Goal: Task Accomplishment & Management: Use online tool/utility

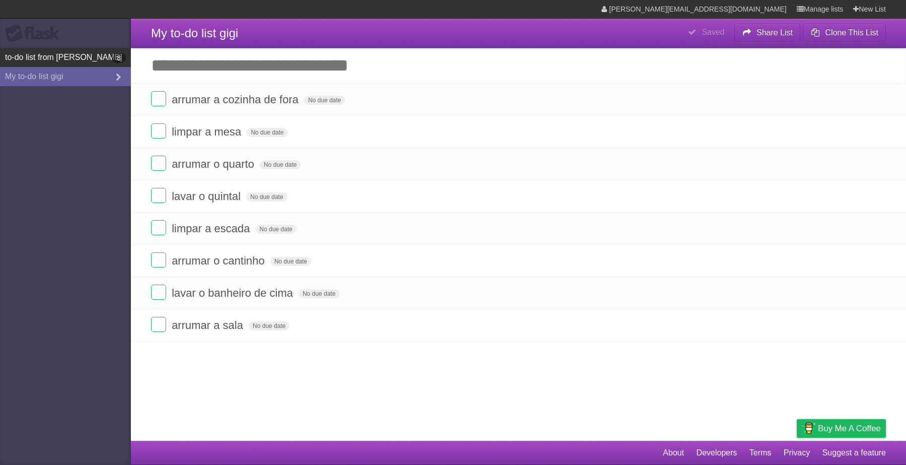
click at [108, 59] on link "to-do list from esther 8" at bounding box center [65, 57] width 131 height 19
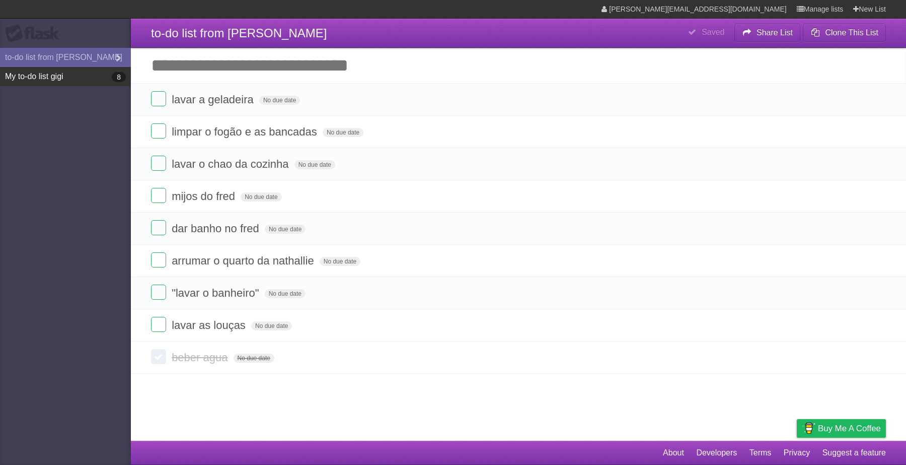
click at [102, 72] on link "My to-do list gigi 8" at bounding box center [65, 76] width 131 height 19
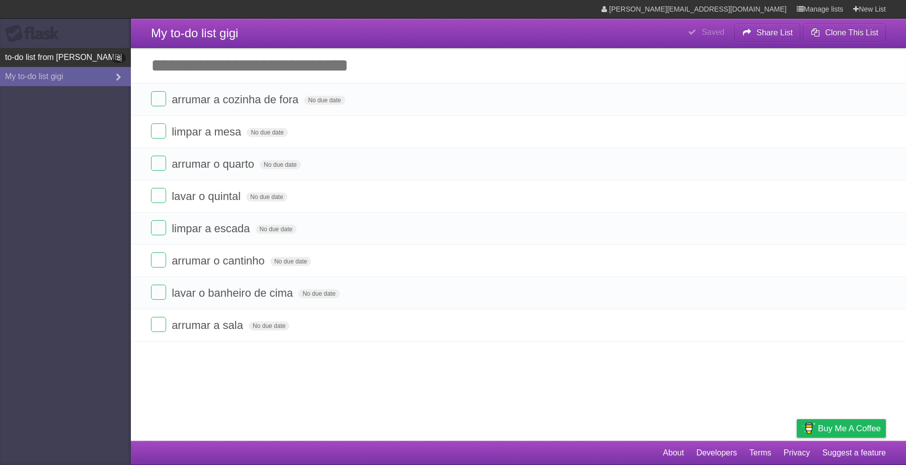
click at [122, 61] on b "8" at bounding box center [119, 58] width 14 height 10
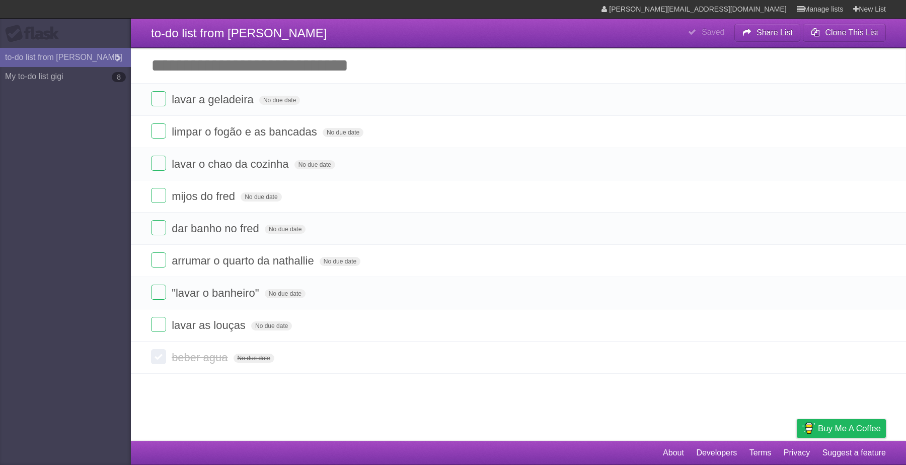
click at [190, 328] on span "lavar as louças" at bounding box center [210, 325] width 77 height 13
click at [110, 253] on aside "Flask to-do list from [PERSON_NAME] My to-do list gigi 8" at bounding box center [65, 232] width 131 height 465
click at [101, 74] on link "My to-do list gigi 8" at bounding box center [65, 76] width 131 height 19
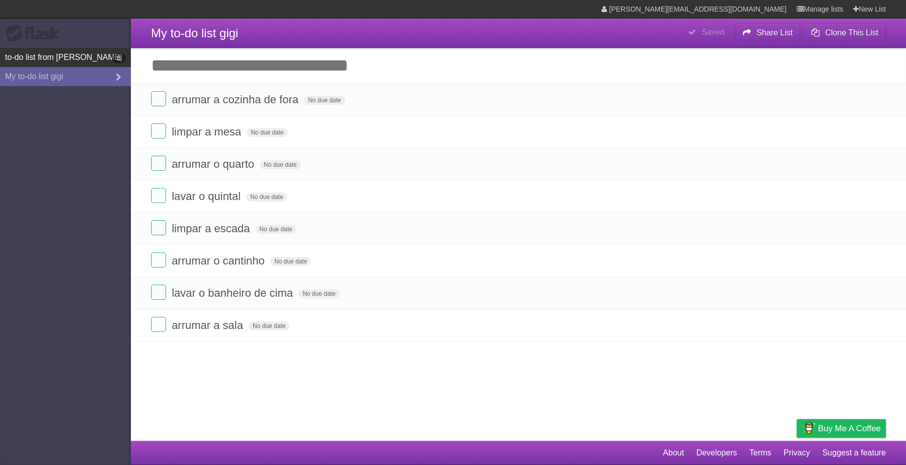
click at [69, 56] on link "to-do list from esther 8" at bounding box center [65, 57] width 131 height 19
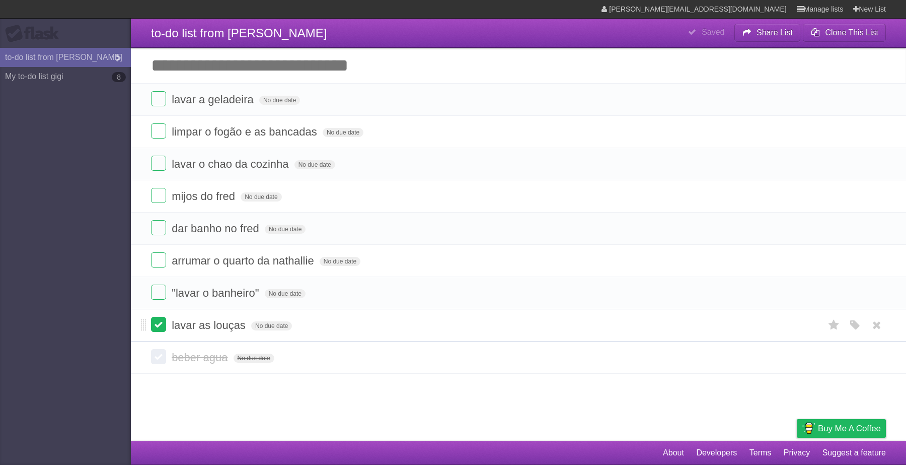
click at [163, 323] on label at bounding box center [158, 324] width 15 height 15
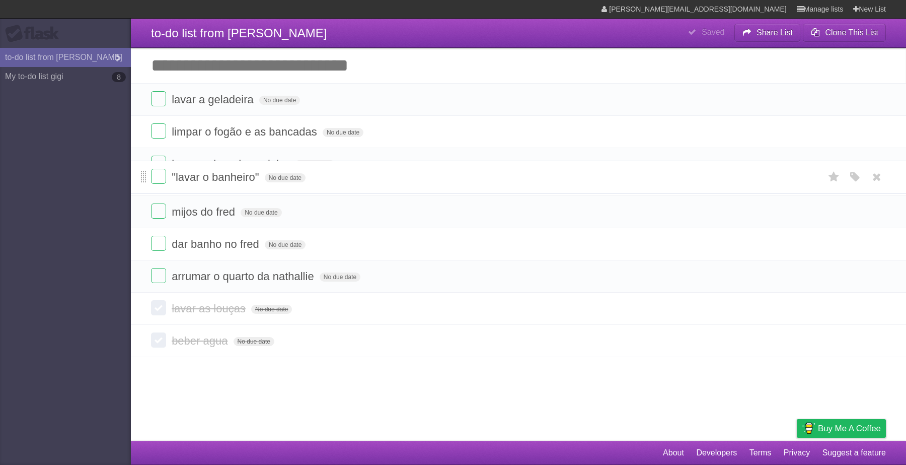
drag, startPoint x: 141, startPoint y: 291, endPoint x: 144, endPoint y: 190, distance: 101.2
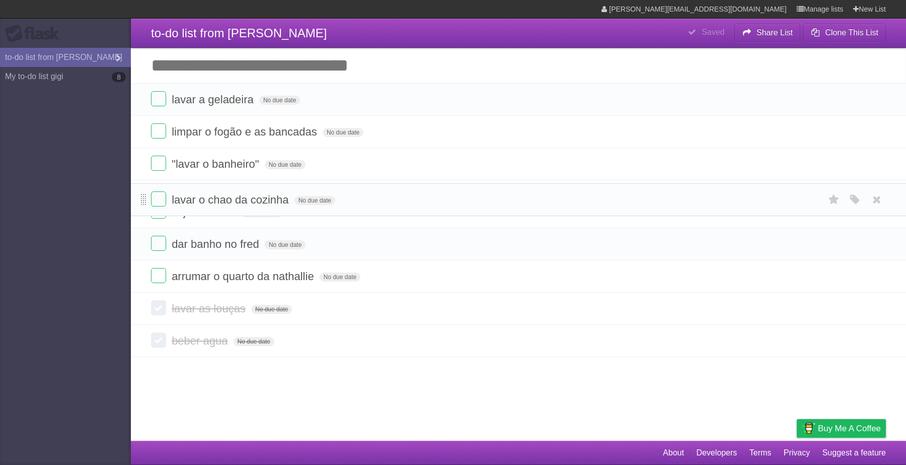
drag, startPoint x: 141, startPoint y: 165, endPoint x: 145, endPoint y: 200, distance: 34.9
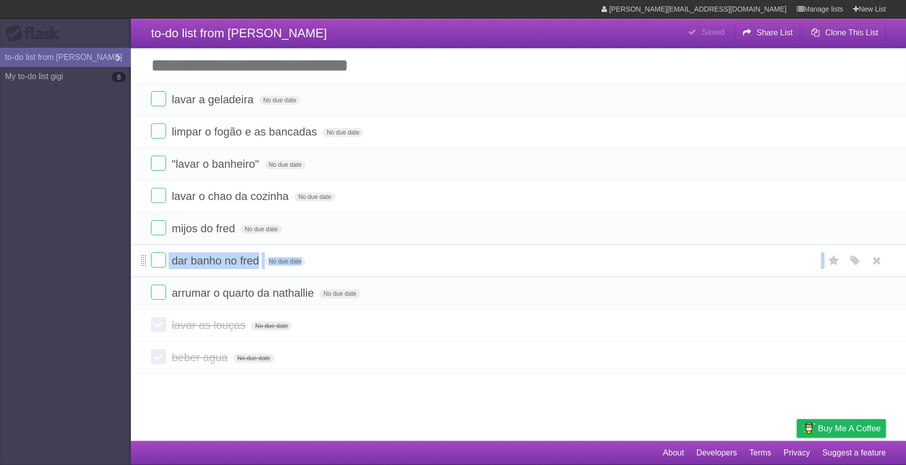
drag, startPoint x: 139, startPoint y: 296, endPoint x: 144, endPoint y: 266, distance: 30.6
click at [144, 266] on ul "lavar a geladeira No due date White Red Blue Green Purple Orange limpar o fogão…" at bounding box center [518, 196] width 775 height 226
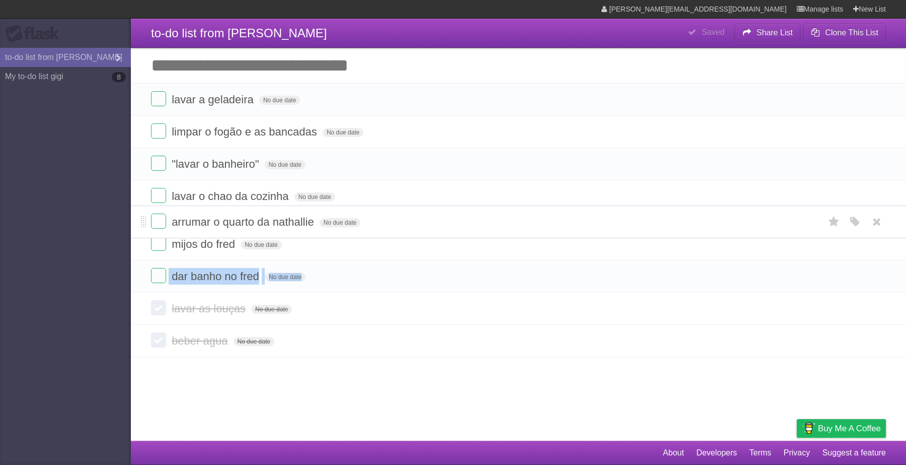
drag, startPoint x: 146, startPoint y: 295, endPoint x: 150, endPoint y: 218, distance: 77.7
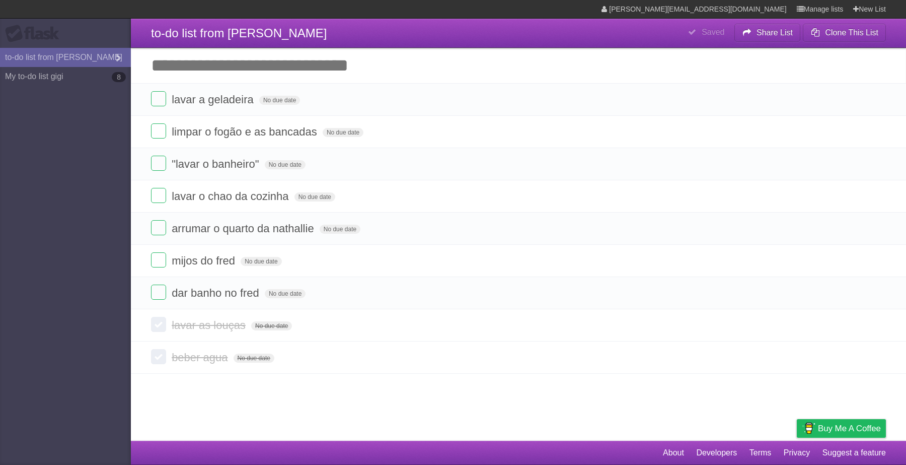
click at [184, 396] on article "**********" at bounding box center [453, 220] width 906 height 441
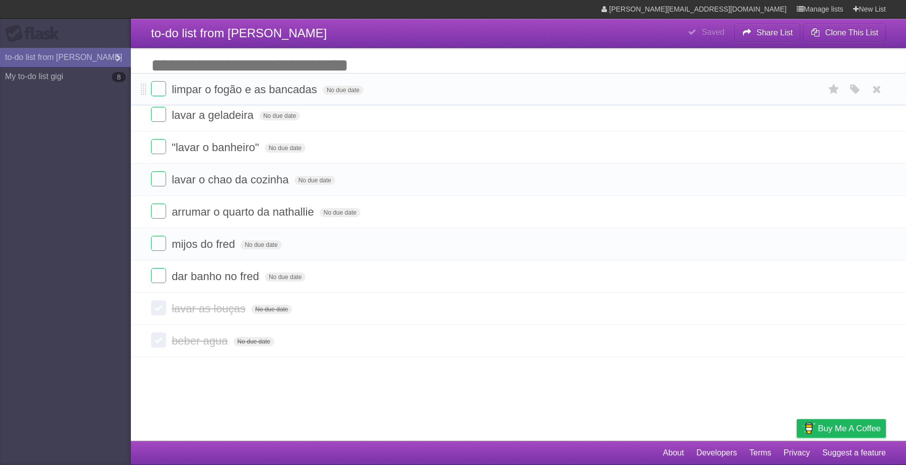
drag, startPoint x: 145, startPoint y: 132, endPoint x: 149, endPoint y: 89, distance: 43.5
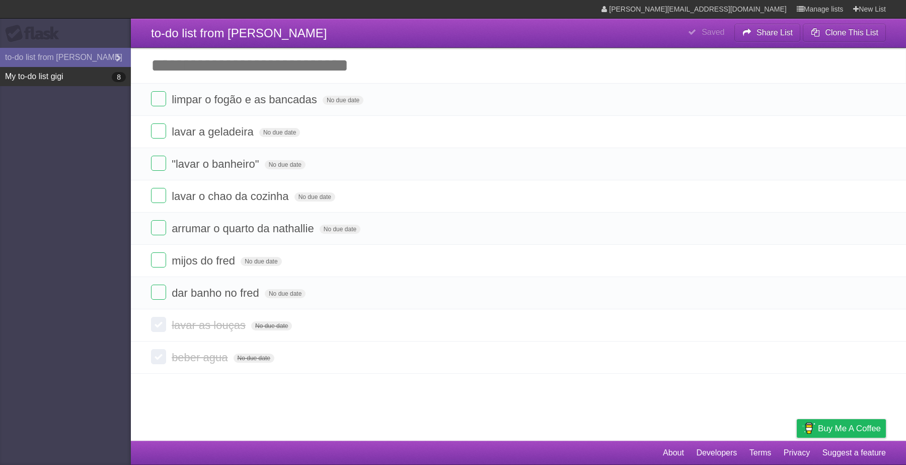
click at [0, 80] on link "My to-do list gigi 8" at bounding box center [65, 76] width 131 height 19
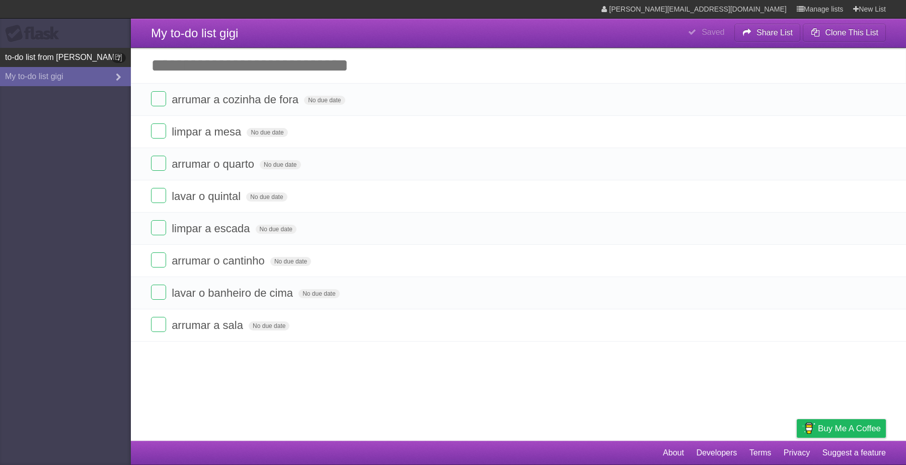
click at [67, 53] on link "to-do list from esther 7" at bounding box center [65, 57] width 131 height 19
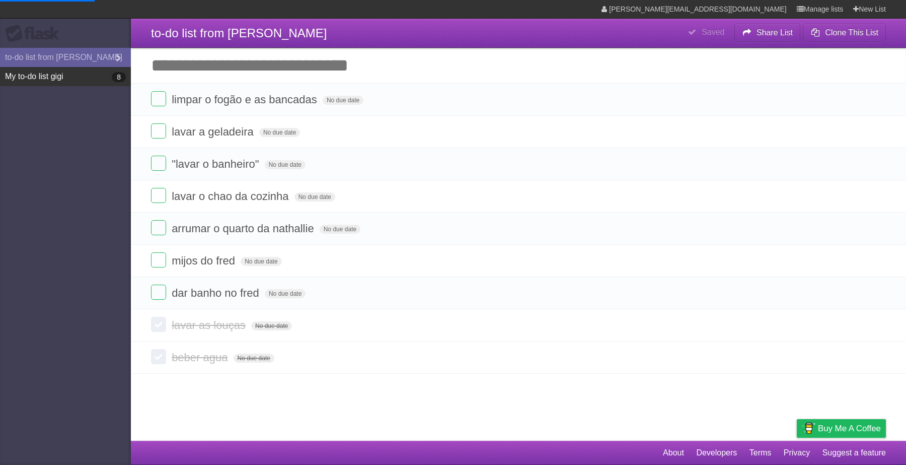
click at [76, 74] on link "My to-do list gigi 8" at bounding box center [65, 76] width 131 height 19
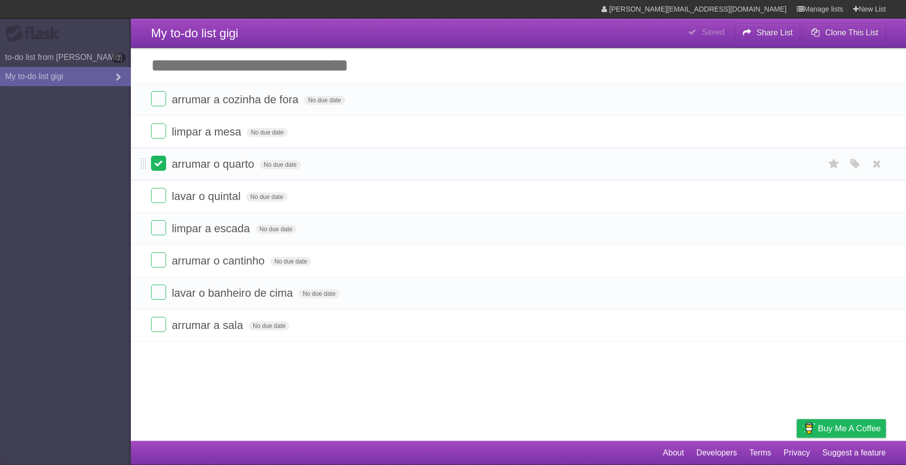
click at [162, 163] on label at bounding box center [158, 163] width 15 height 15
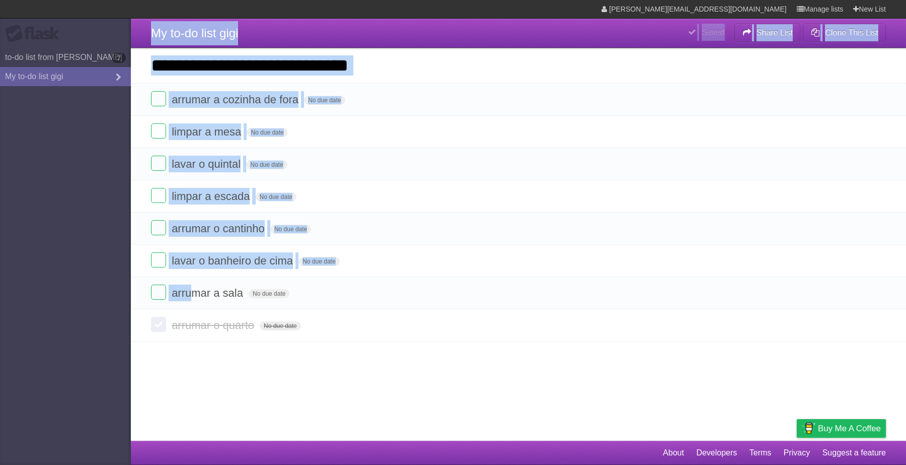
drag, startPoint x: 192, startPoint y: 292, endPoint x: 112, endPoint y: 292, distance: 80.1
click at [114, 294] on body "**********" at bounding box center [453, 232] width 906 height 465
click at [105, 289] on aside "Flask to-do list from esther 7 My to-do list gigi" at bounding box center [65, 232] width 131 height 465
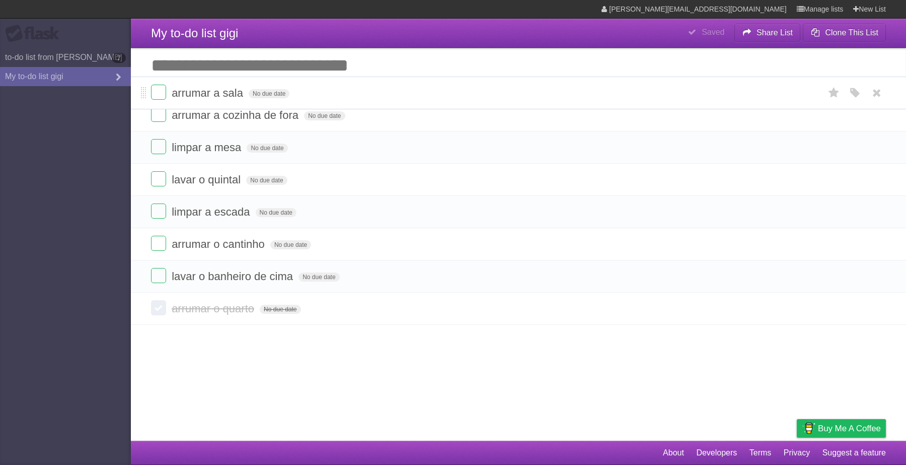
drag, startPoint x: 145, startPoint y: 298, endPoint x: 217, endPoint y: 96, distance: 214.2
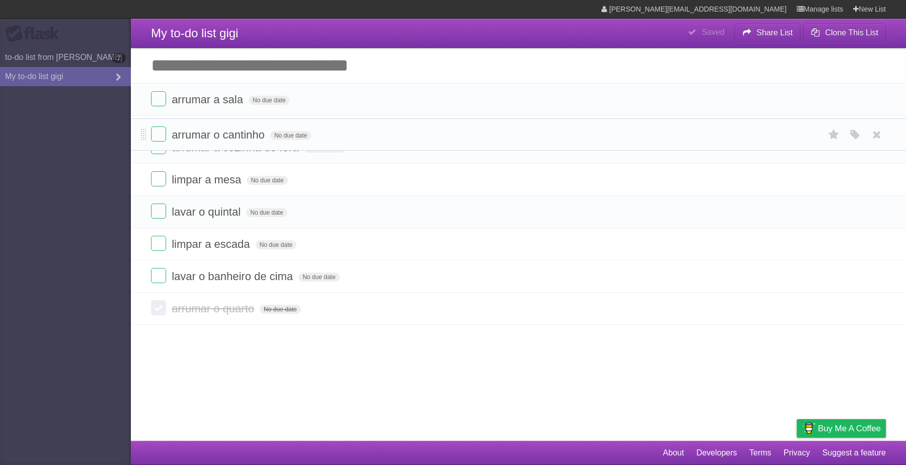
drag, startPoint x: 141, startPoint y: 264, endPoint x: 172, endPoint y: 136, distance: 131.5
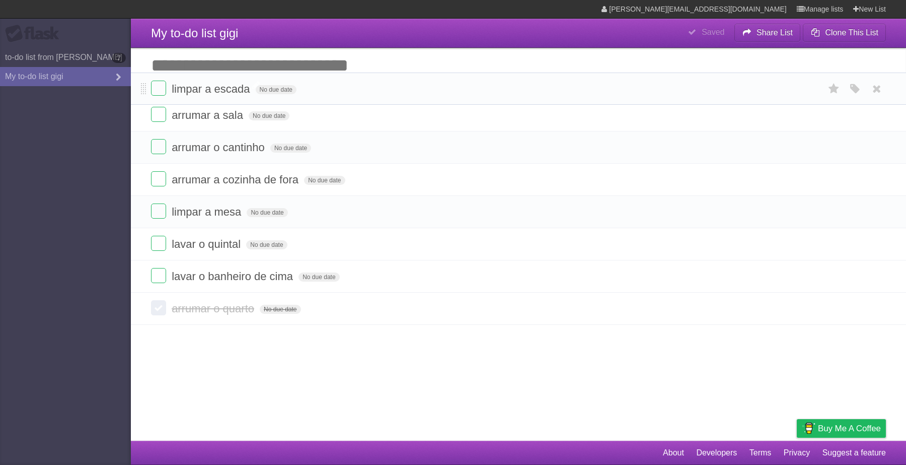
drag, startPoint x: 144, startPoint y: 265, endPoint x: 195, endPoint y: 94, distance: 178.7
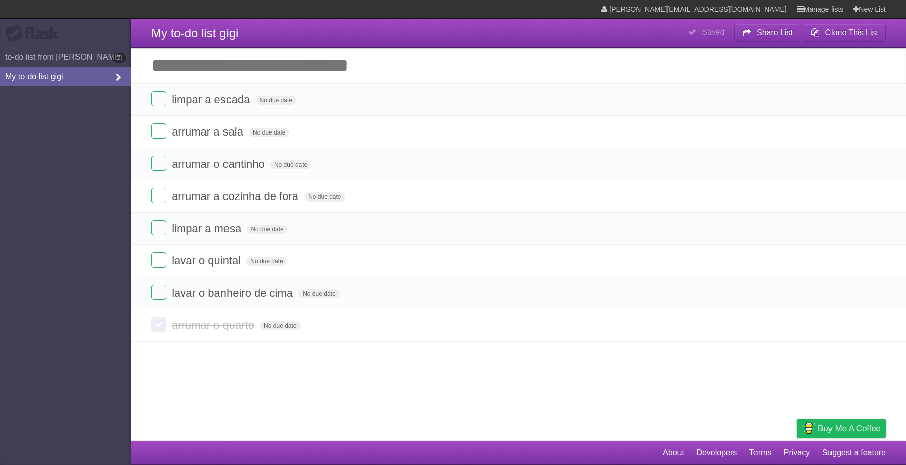
click at [29, 71] on link "My to-do list gigi" at bounding box center [65, 76] width 131 height 19
click at [29, 75] on link "My to-do list gigi" at bounding box center [65, 76] width 131 height 19
click at [106, 48] on link "to-do list from esther 7" at bounding box center [65, 57] width 131 height 19
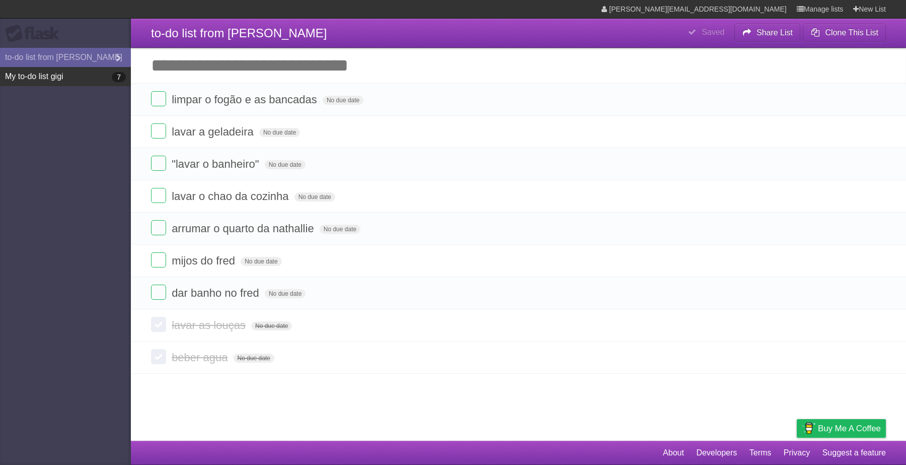
click at [58, 71] on link "My to-do list gigi 7" at bounding box center [65, 76] width 131 height 19
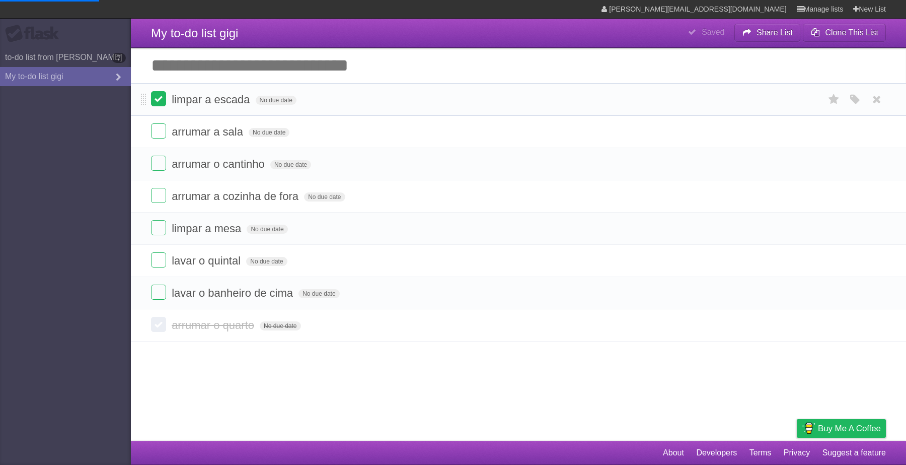
click at [152, 100] on label at bounding box center [158, 98] width 15 height 15
click at [161, 126] on label at bounding box center [158, 130] width 15 height 15
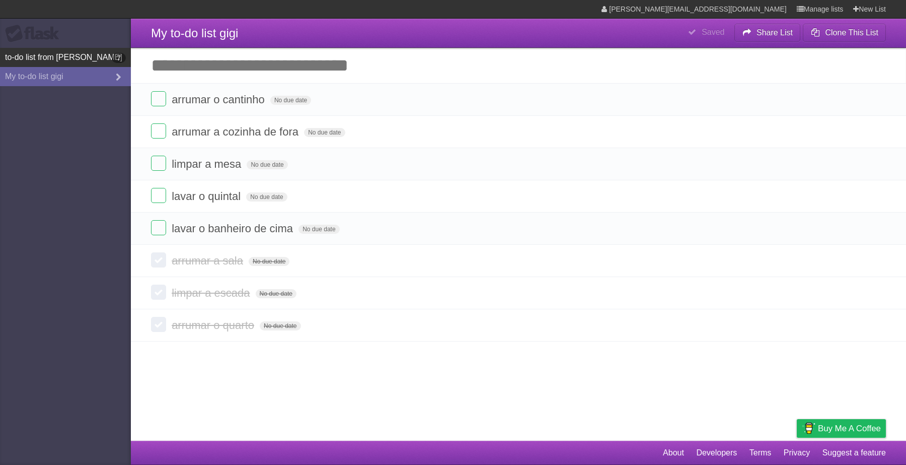
click at [101, 51] on link "to-do list from esther 7" at bounding box center [65, 57] width 131 height 19
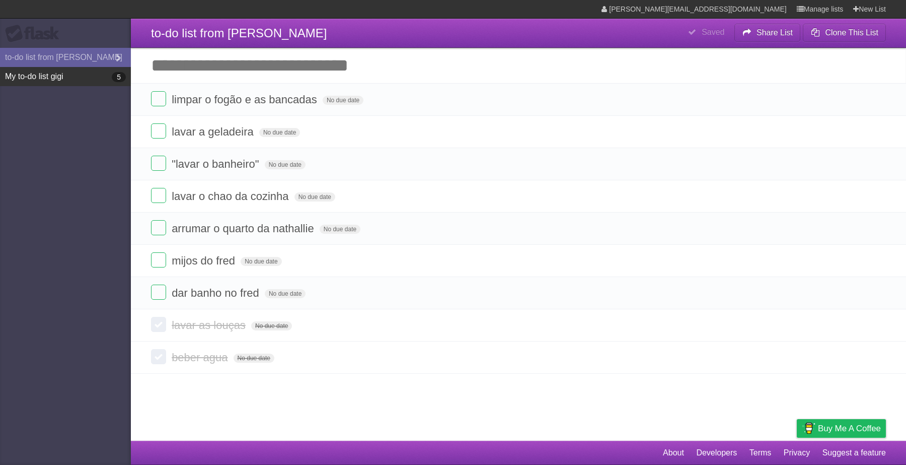
click at [79, 75] on link "My to-do list gigi 5" at bounding box center [65, 76] width 131 height 19
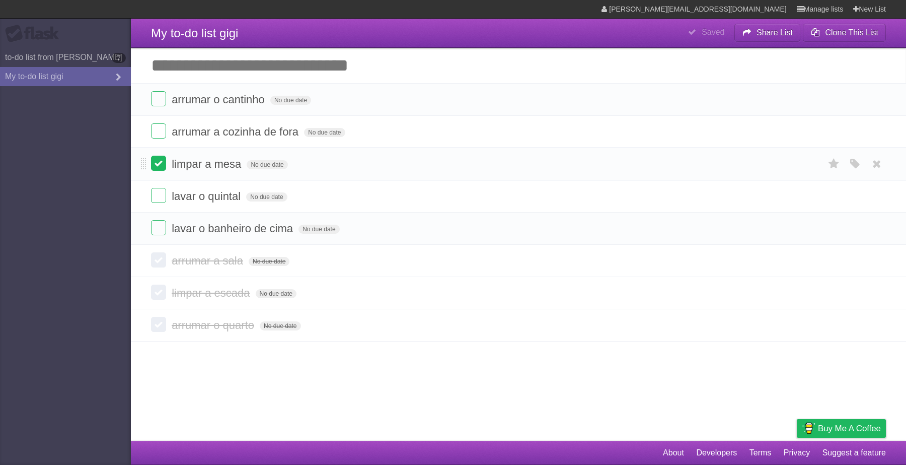
click at [152, 166] on label at bounding box center [158, 163] width 15 height 15
click at [163, 227] on label at bounding box center [158, 227] width 15 height 15
drag, startPoint x: 155, startPoint y: 262, endPoint x: 158, endPoint y: 258, distance: 5.2
click at [158, 258] on label at bounding box center [158, 259] width 15 height 15
click at [156, 294] on label at bounding box center [158, 292] width 15 height 15
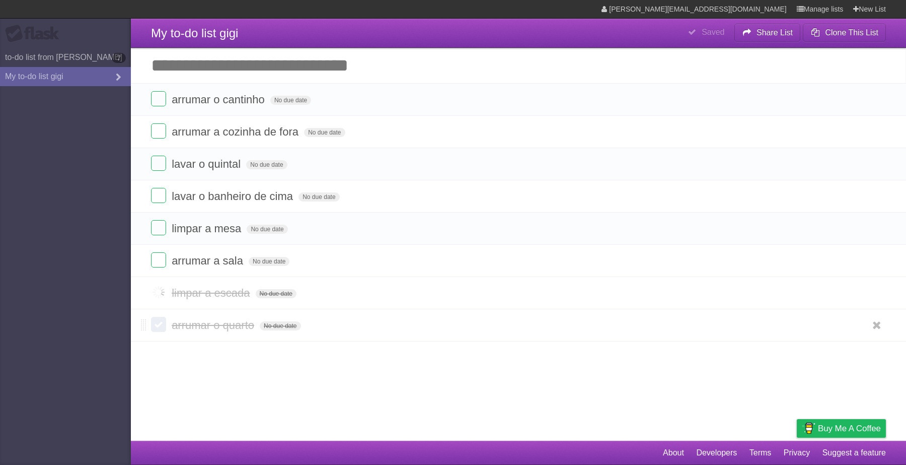
click at [156, 320] on label at bounding box center [158, 324] width 15 height 15
click at [247, 63] on input "Add another task" at bounding box center [518, 65] width 775 height 35
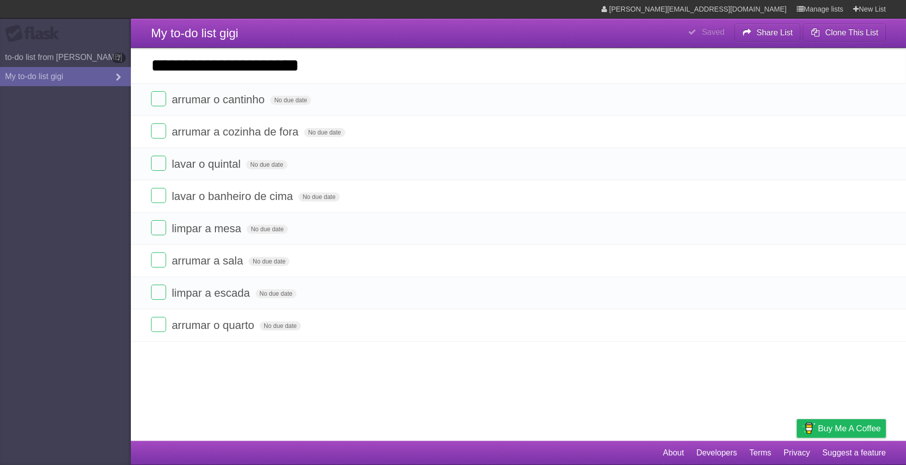
type input "**********"
click input "*********" at bounding box center [0, 0] width 0 height 0
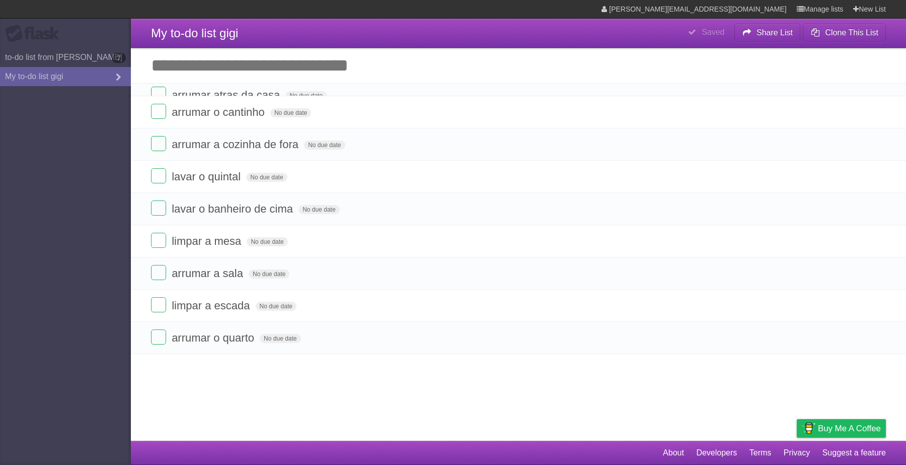
click input "*********" at bounding box center [0, 0] width 0 height 0
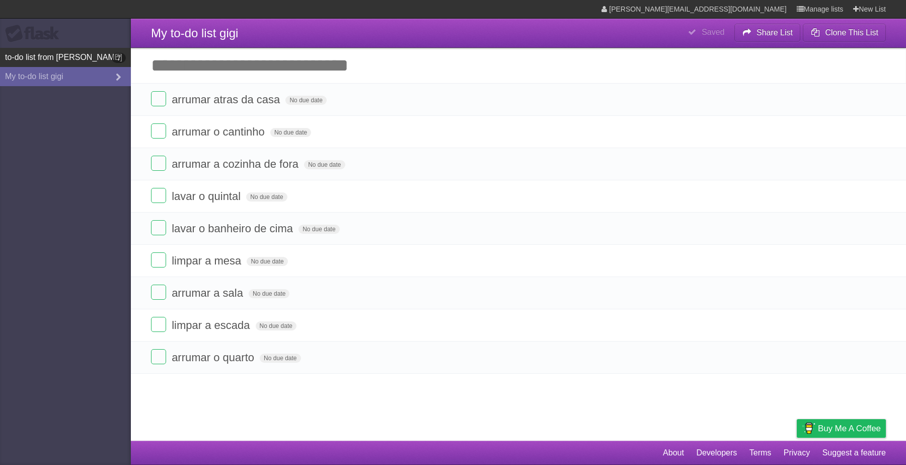
click at [104, 48] on link "to-do list from esther 7" at bounding box center [65, 57] width 131 height 19
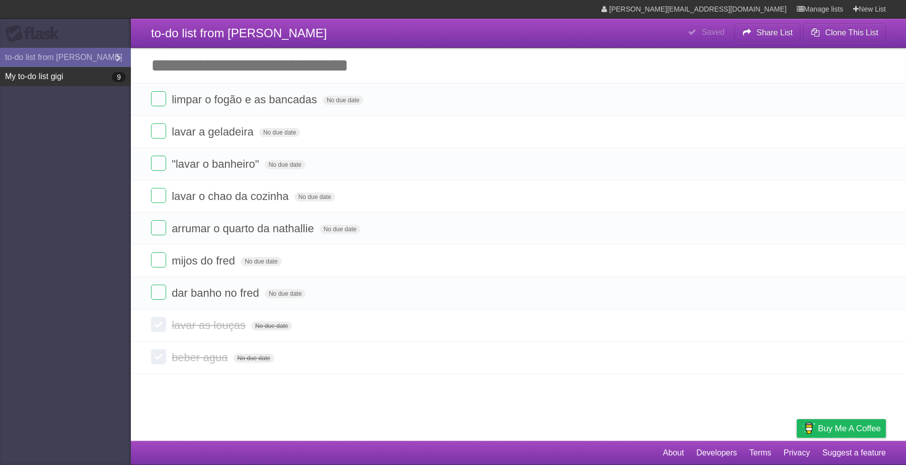
click at [117, 67] on link "My to-do list gigi 9" at bounding box center [65, 76] width 131 height 19
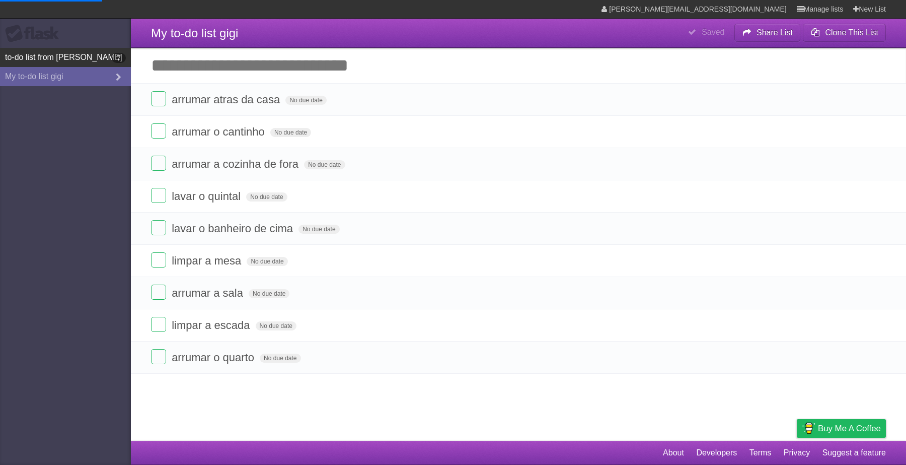
click at [119, 59] on b "7" at bounding box center [119, 58] width 14 height 10
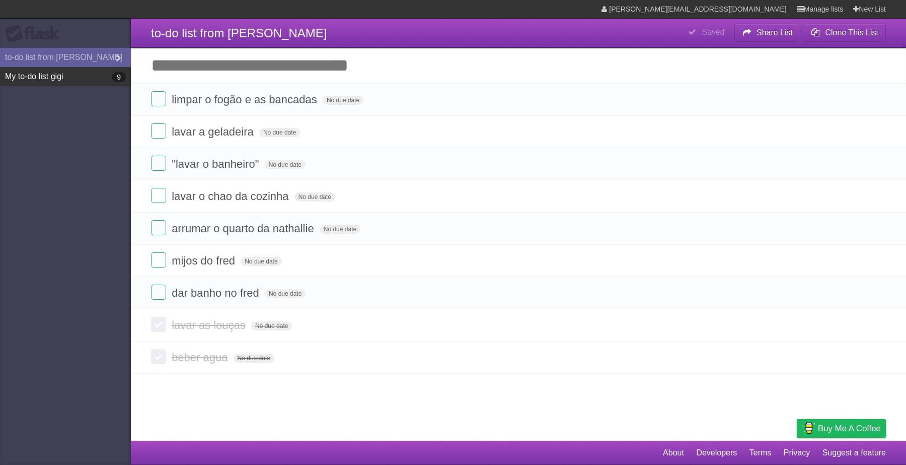
click at [94, 74] on link "My to-do list gigi 9" at bounding box center [65, 76] width 131 height 19
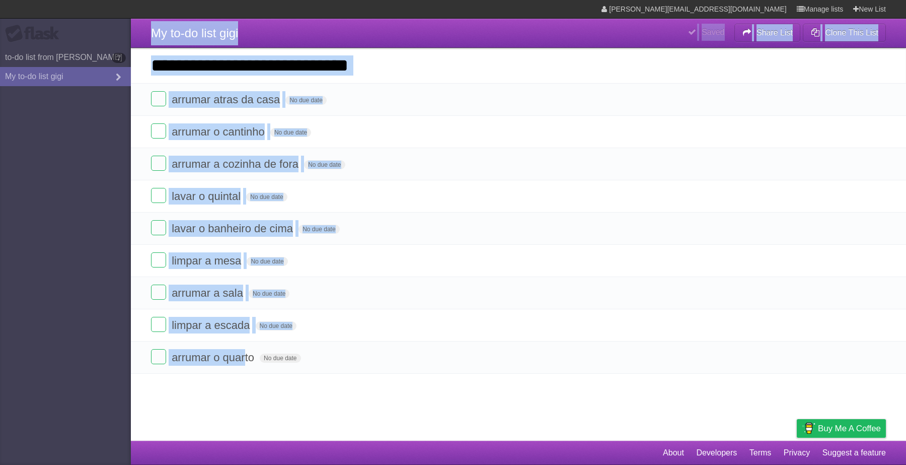
drag, startPoint x: 243, startPoint y: 363, endPoint x: 59, endPoint y: 333, distance: 186.3
click at [81, 338] on body "**********" at bounding box center [453, 232] width 906 height 465
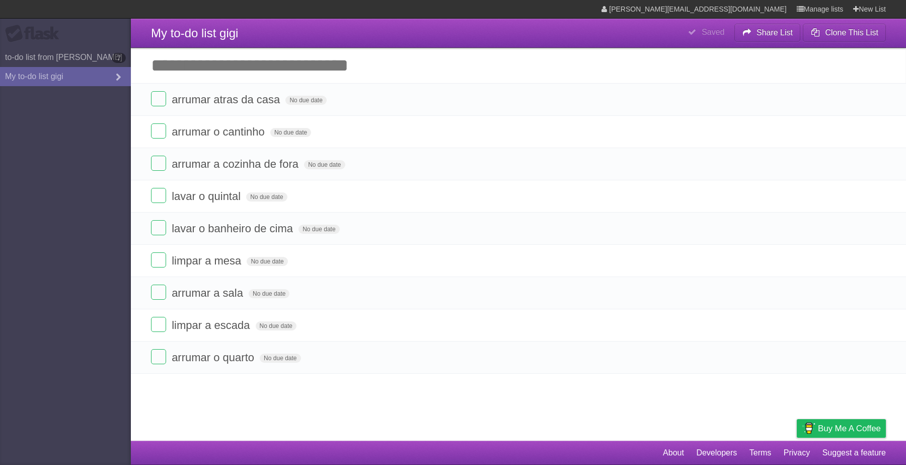
click at [59, 333] on aside "Flask to-do list from esther 7 My to-do list gigi" at bounding box center [65, 232] width 131 height 465
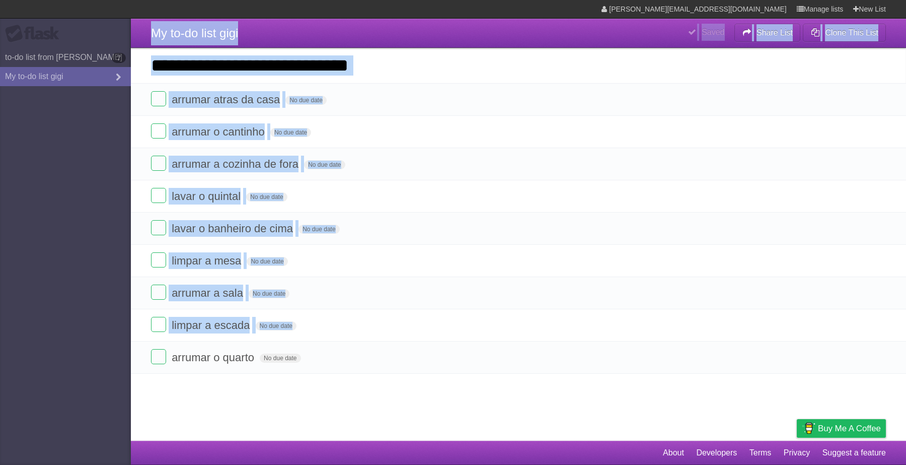
drag, startPoint x: 139, startPoint y: 362, endPoint x: 107, endPoint y: 358, distance: 33.0
click at [107, 358] on body "**********" at bounding box center [453, 232] width 906 height 465
click at [110, 361] on aside "Flask to-do list from esther 7 My to-do list gigi" at bounding box center [65, 232] width 131 height 465
drag, startPoint x: 140, startPoint y: 357, endPoint x: 124, endPoint y: 355, distance: 16.2
click at [124, 355] on body "**********" at bounding box center [453, 232] width 906 height 465
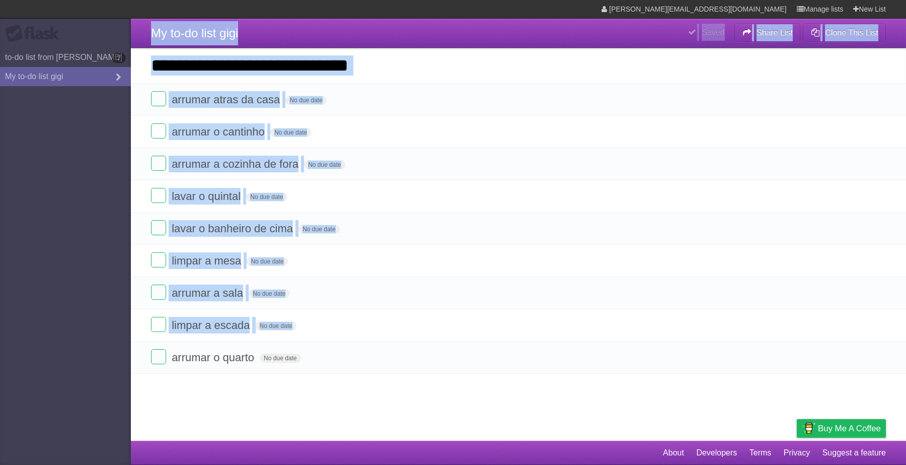
click at [93, 336] on aside "Flask to-do list from esther 7 My to-do list gigi" at bounding box center [65, 232] width 131 height 465
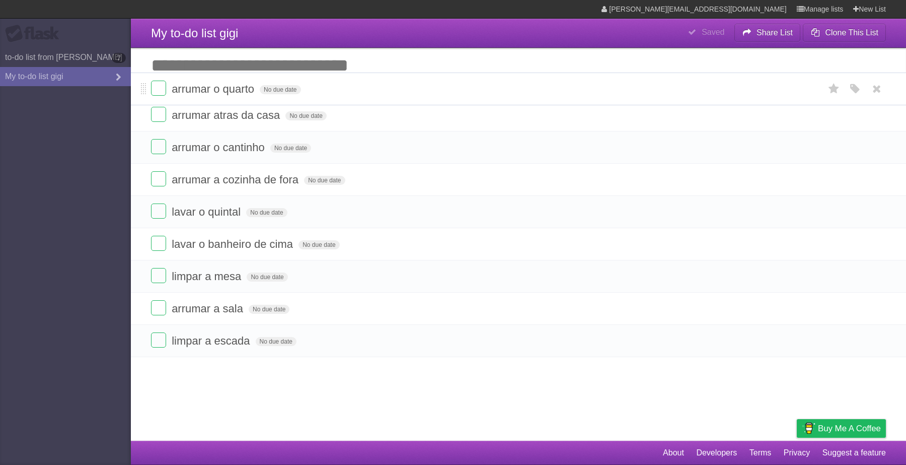
drag, startPoint x: 145, startPoint y: 358, endPoint x: 258, endPoint y: 87, distance: 293.7
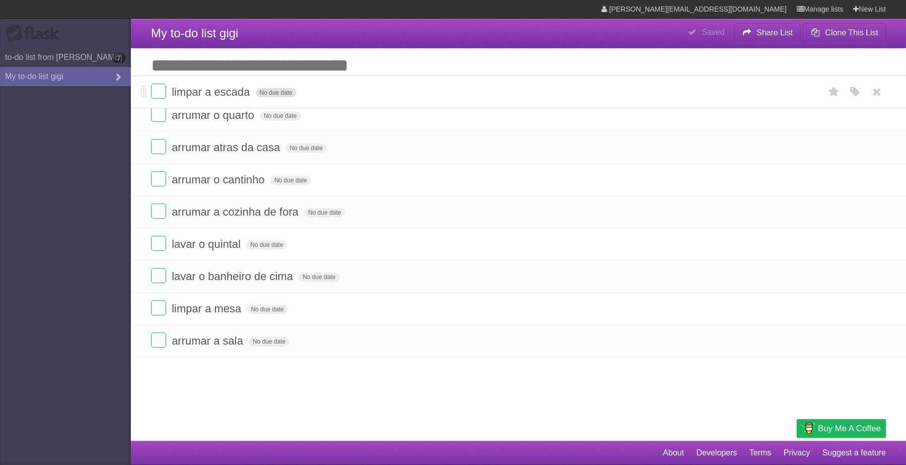
drag, startPoint x: 141, startPoint y: 359, endPoint x: 285, endPoint y: 91, distance: 304.1
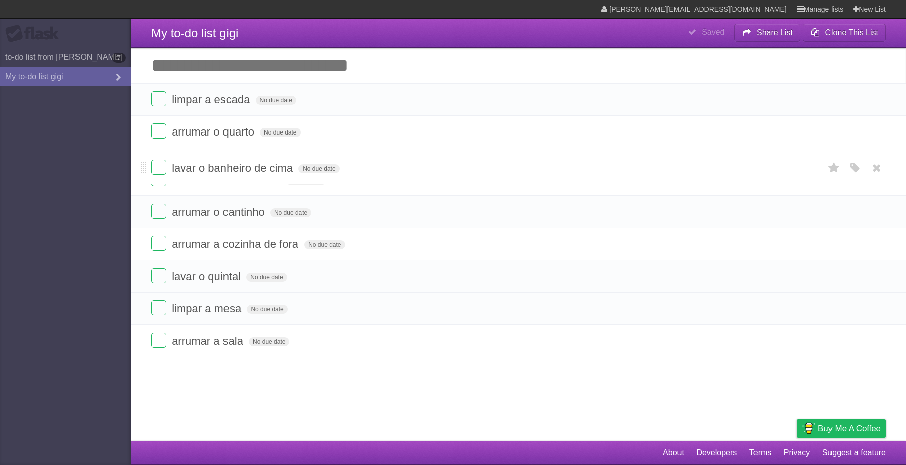
drag, startPoint x: 144, startPoint y: 297, endPoint x: 217, endPoint y: 170, distance: 146.4
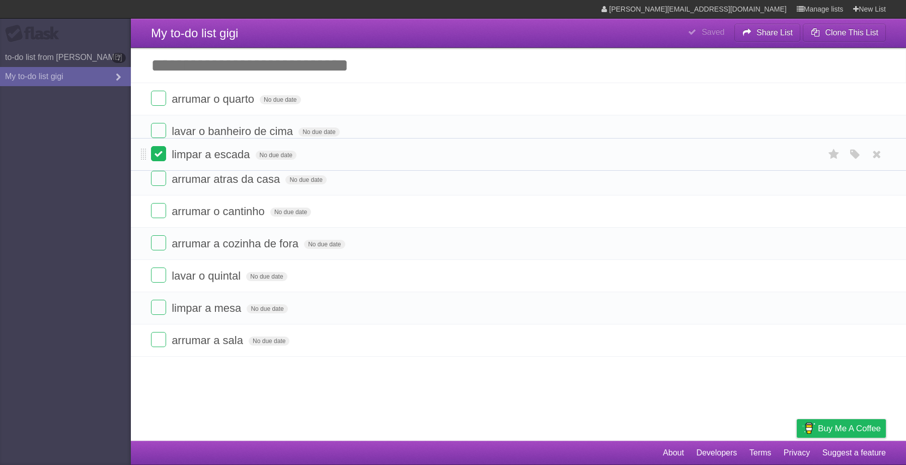
drag, startPoint x: 142, startPoint y: 97, endPoint x: 164, endPoint y: 152, distance: 58.7
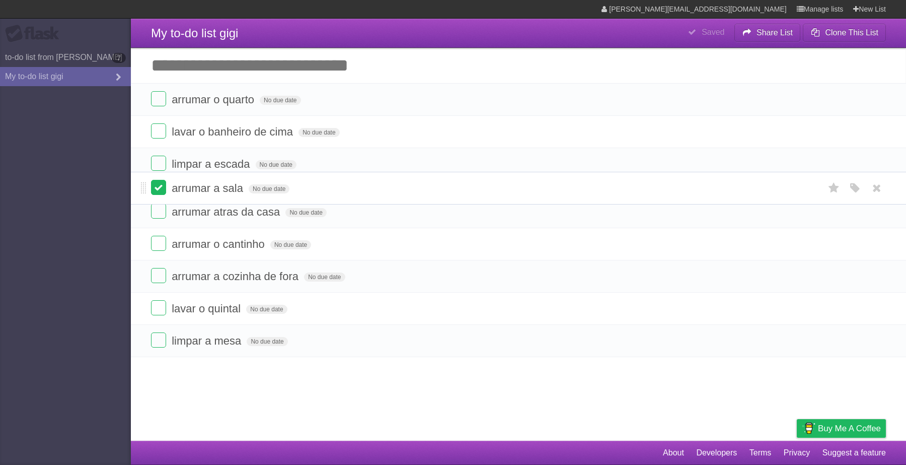
drag, startPoint x: 144, startPoint y: 356, endPoint x: 154, endPoint y: 184, distance: 172.0
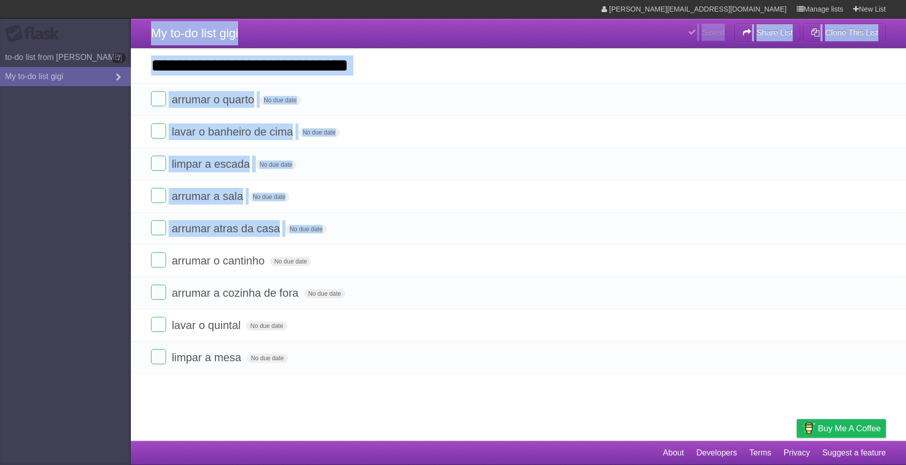
drag, startPoint x: 139, startPoint y: 261, endPoint x: 102, endPoint y: 251, distance: 38.6
click at [102, 251] on body "**********" at bounding box center [453, 232] width 906 height 465
click at [94, 252] on aside "Flask to-do list from esther 7 My to-do list gigi" at bounding box center [65, 232] width 131 height 465
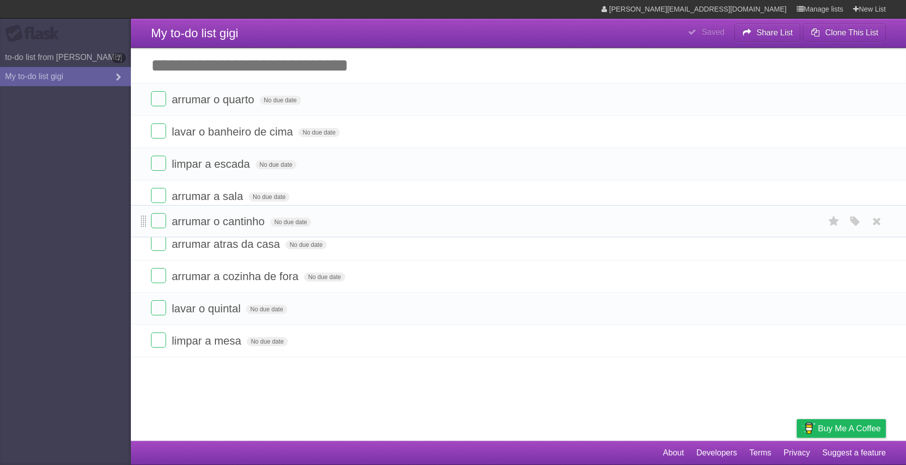
drag, startPoint x: 144, startPoint y: 261, endPoint x: 144, endPoint y: 220, distance: 41.3
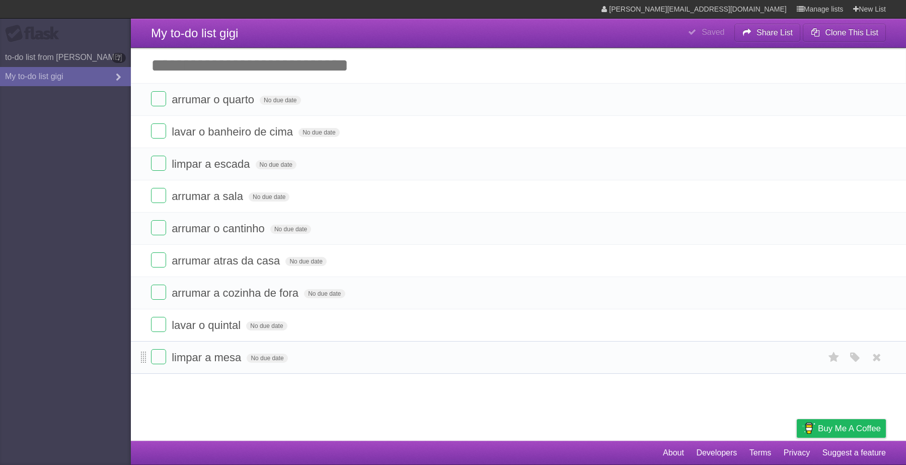
click at [143, 358] on li "limpar a mesa No due date White Red Blue Green Purple Orange" at bounding box center [518, 357] width 775 height 33
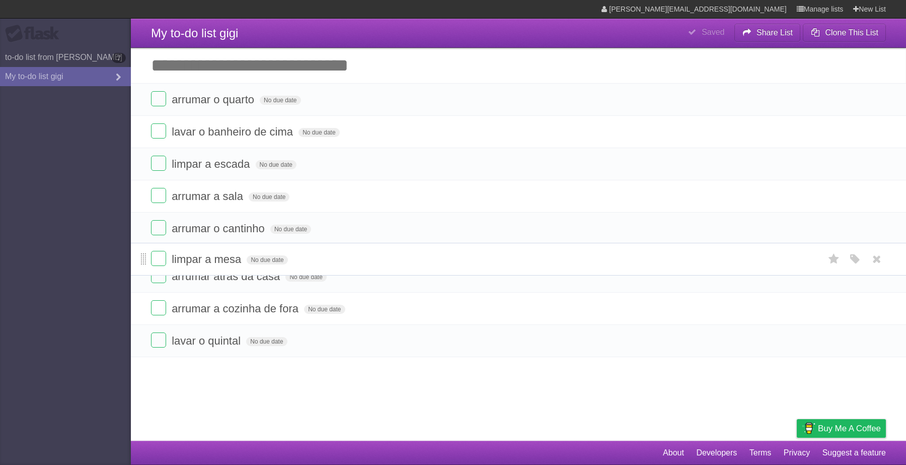
drag, startPoint x: 144, startPoint y: 361, endPoint x: 145, endPoint y: 260, distance: 100.7
drag, startPoint x: 143, startPoint y: 323, endPoint x: 142, endPoint y: 287, distance: 35.8
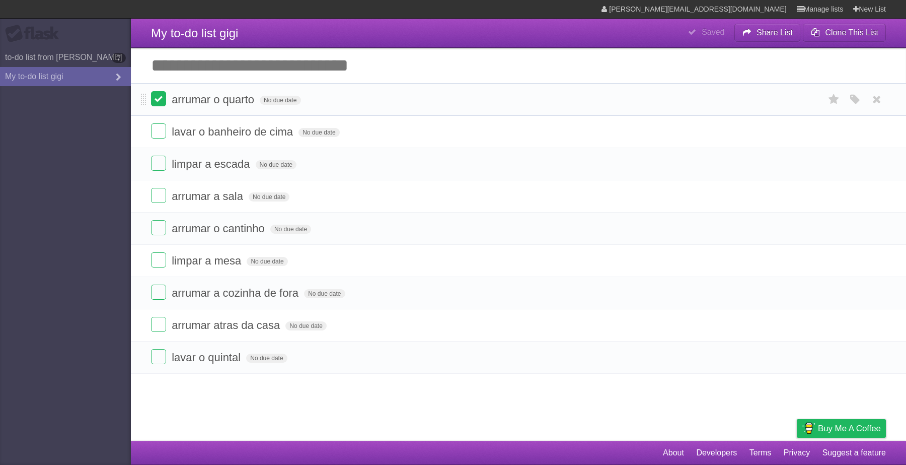
click at [158, 97] on label at bounding box center [158, 98] width 15 height 15
click at [157, 166] on label at bounding box center [158, 163] width 15 height 15
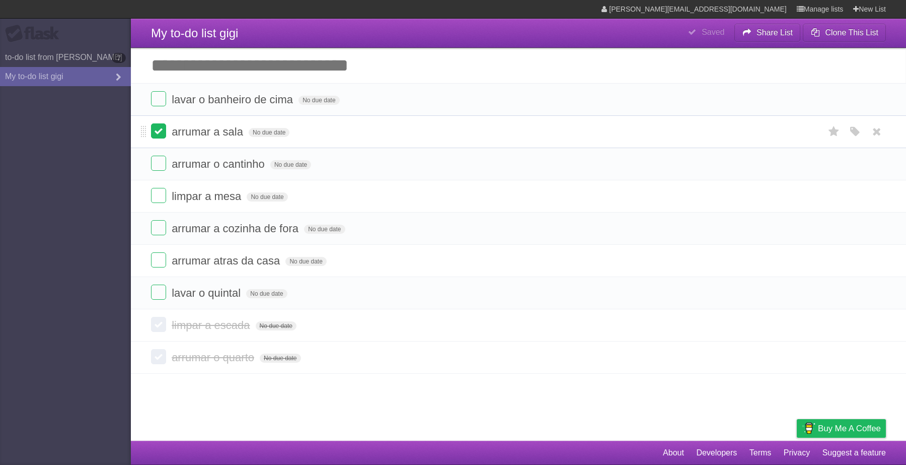
click at [160, 129] on label at bounding box center [158, 130] width 15 height 15
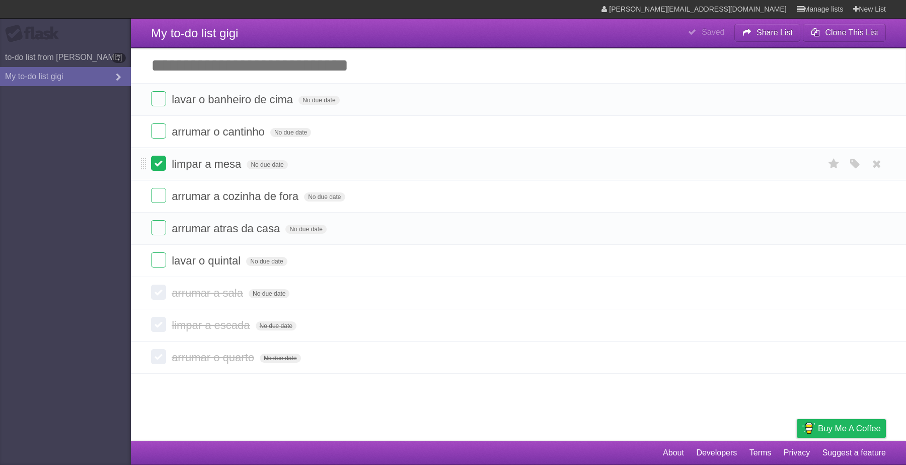
click at [165, 159] on label at bounding box center [158, 163] width 15 height 15
click at [158, 127] on label at bounding box center [158, 130] width 15 height 15
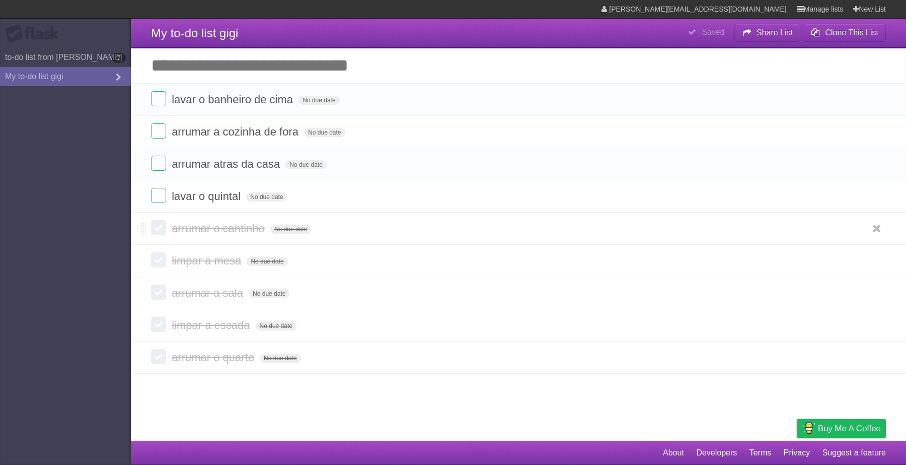
click at [165, 231] on label at bounding box center [158, 227] width 15 height 15
click at [164, 225] on label at bounding box center [158, 227] width 15 height 15
